Goal: Find specific page/section: Find specific page/section

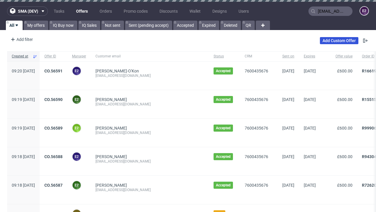
type input "[EMAIL_ADDRESS][DOMAIN_NAME]"
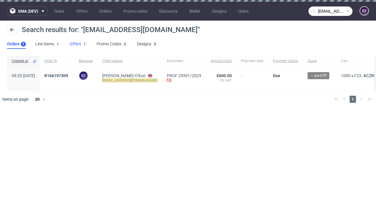
click at [78, 44] on link "Offers 1" at bounding box center [79, 43] width 18 height 9
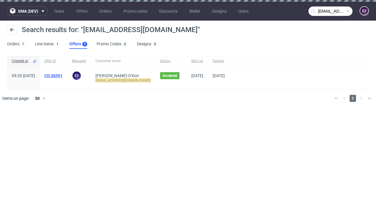
click at [63, 76] on link "CO.56591" at bounding box center [53, 75] width 18 height 5
